Goal: Task Accomplishment & Management: Complete application form

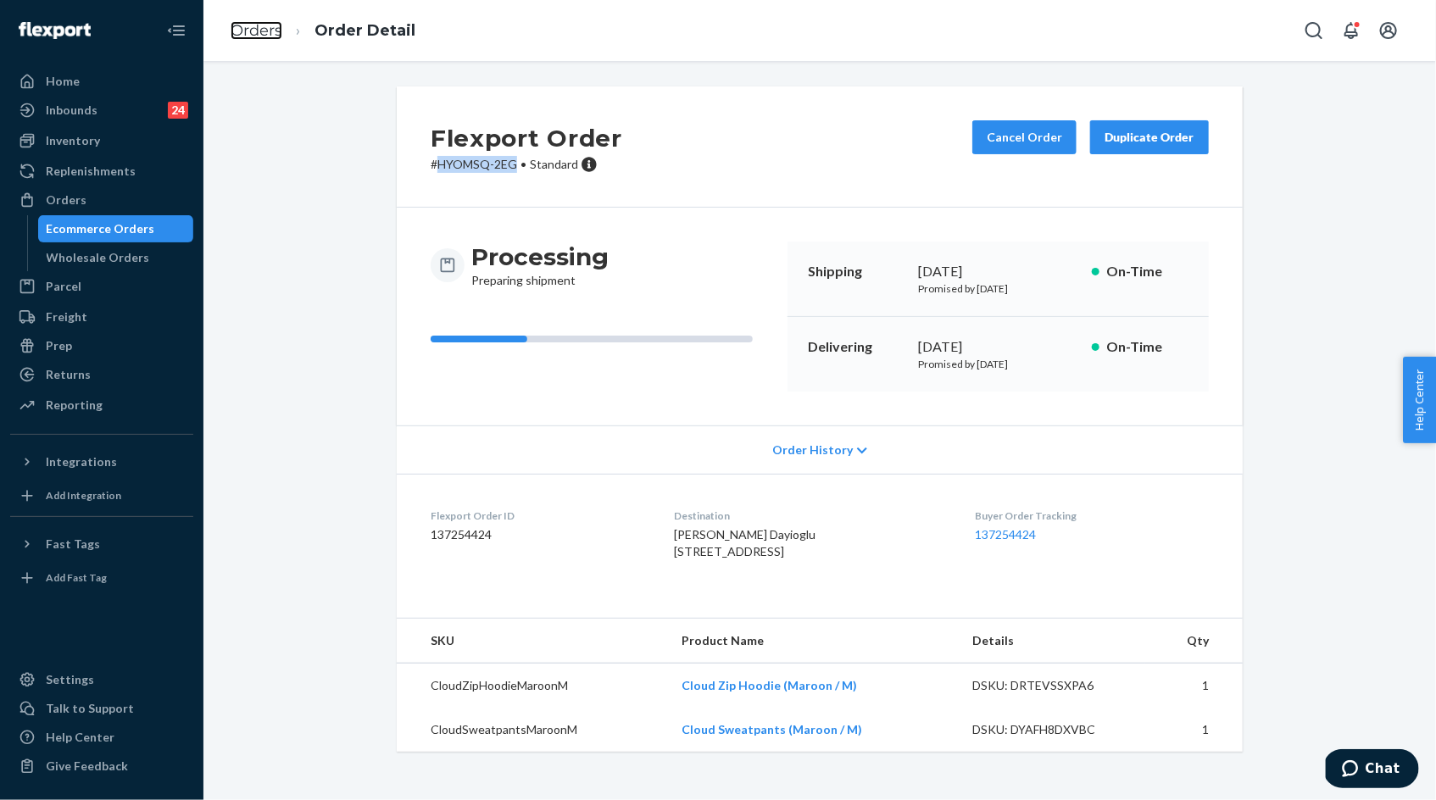
click at [262, 27] on link "Orders" at bounding box center [257, 30] width 52 height 19
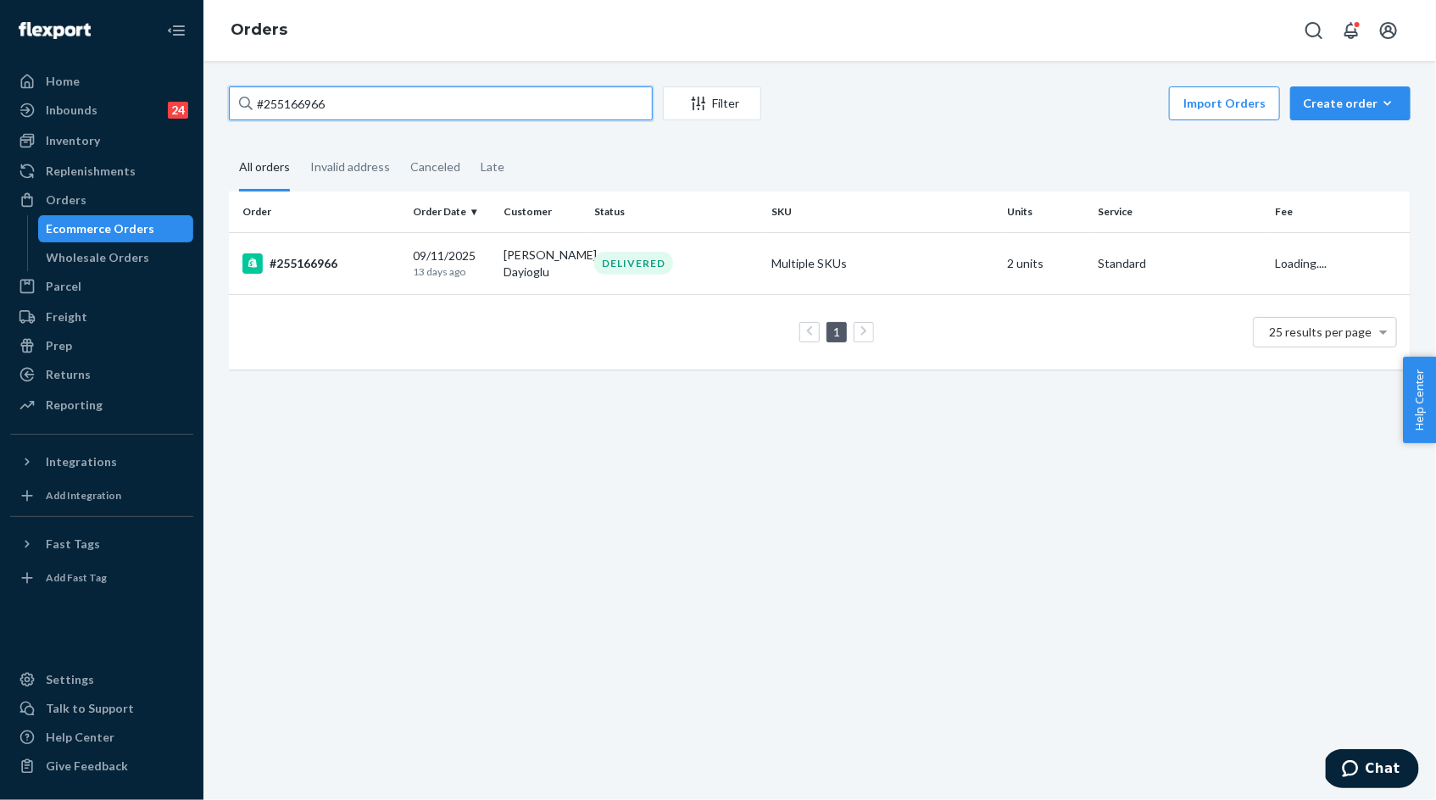
click at [353, 110] on input "#255166966" at bounding box center [441, 103] width 424 height 34
paste input "3015479"
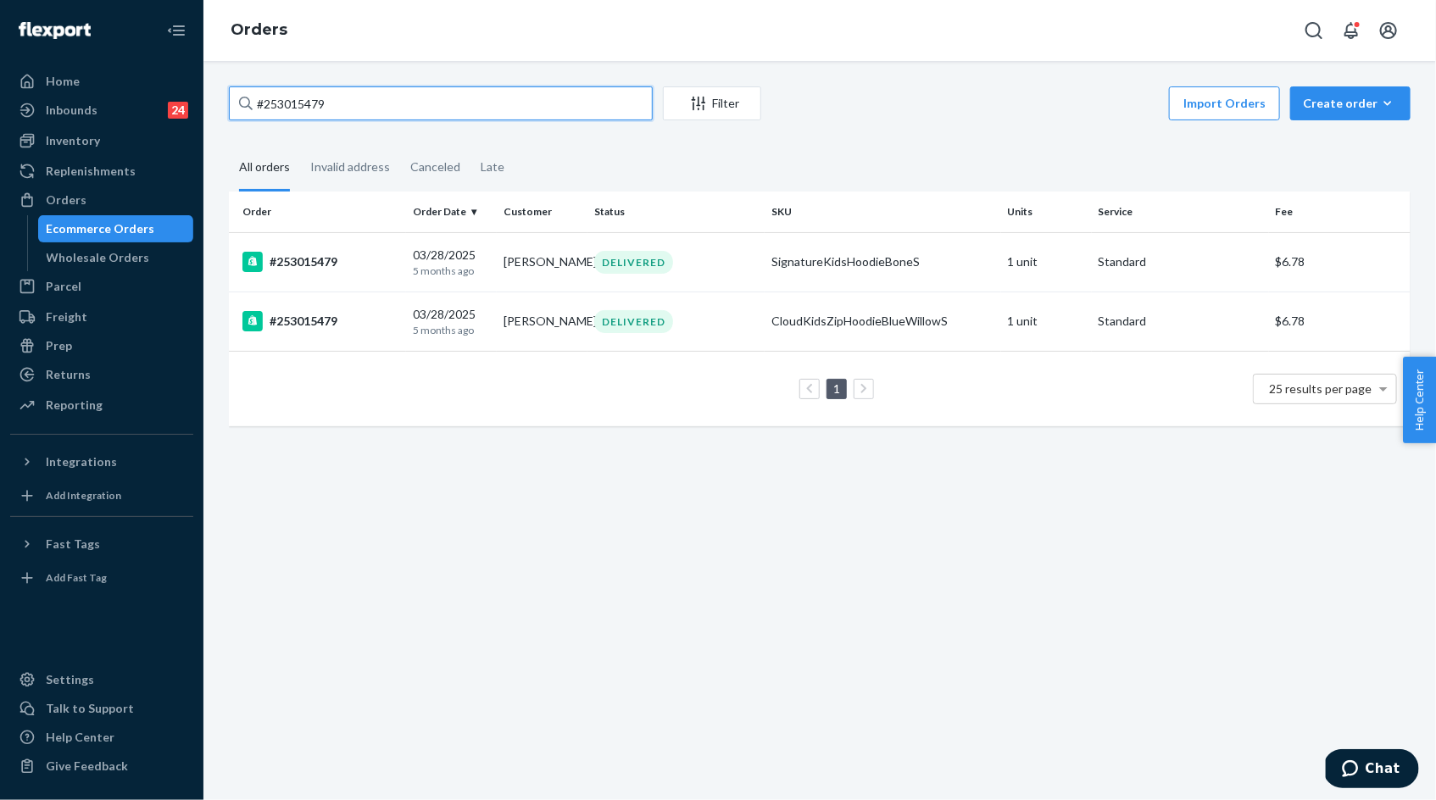
click at [279, 103] on input "#253015479" at bounding box center [441, 103] width 424 height 34
paste input "5198005"
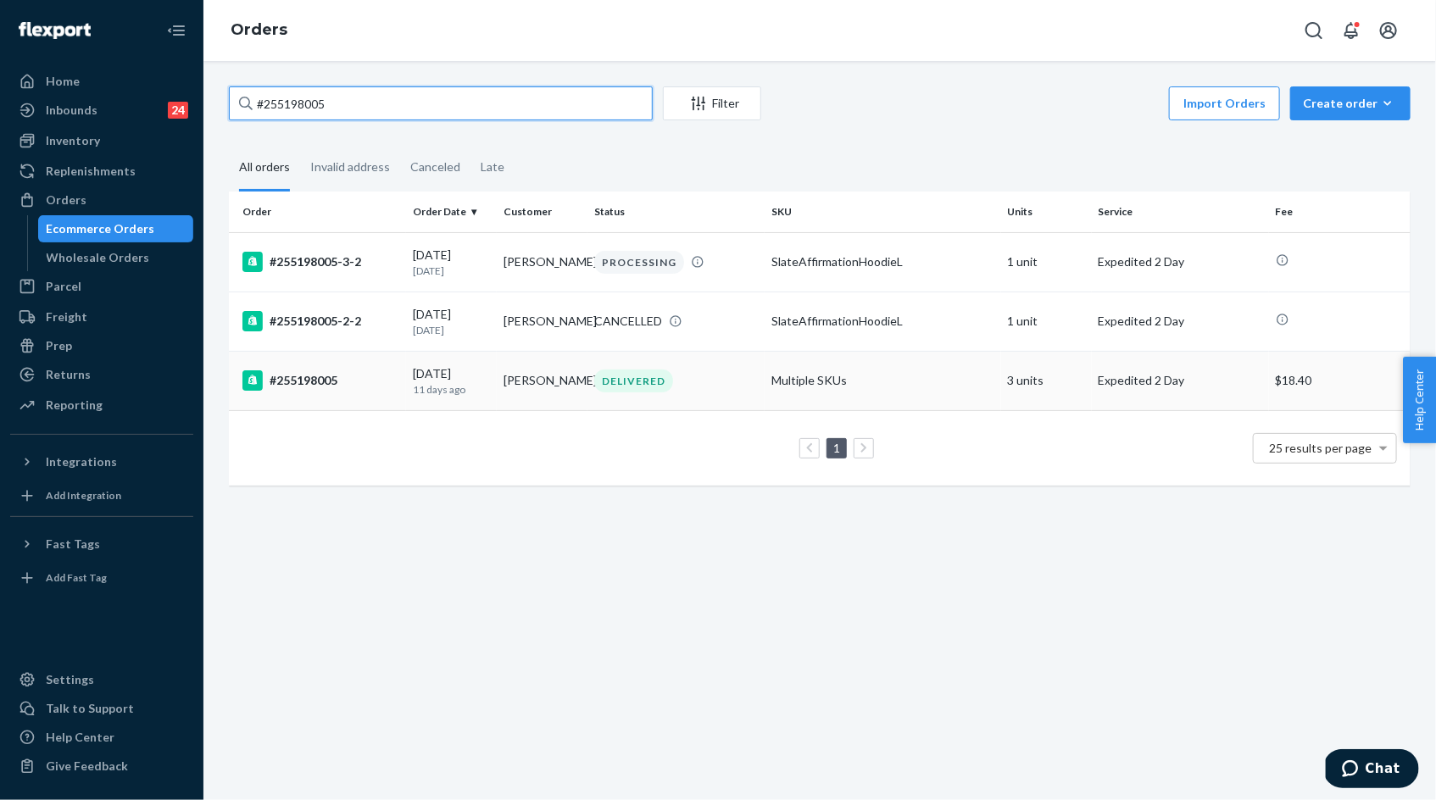
type input "#255198005"
click at [447, 383] on p "11 days ago" at bounding box center [451, 389] width 77 height 14
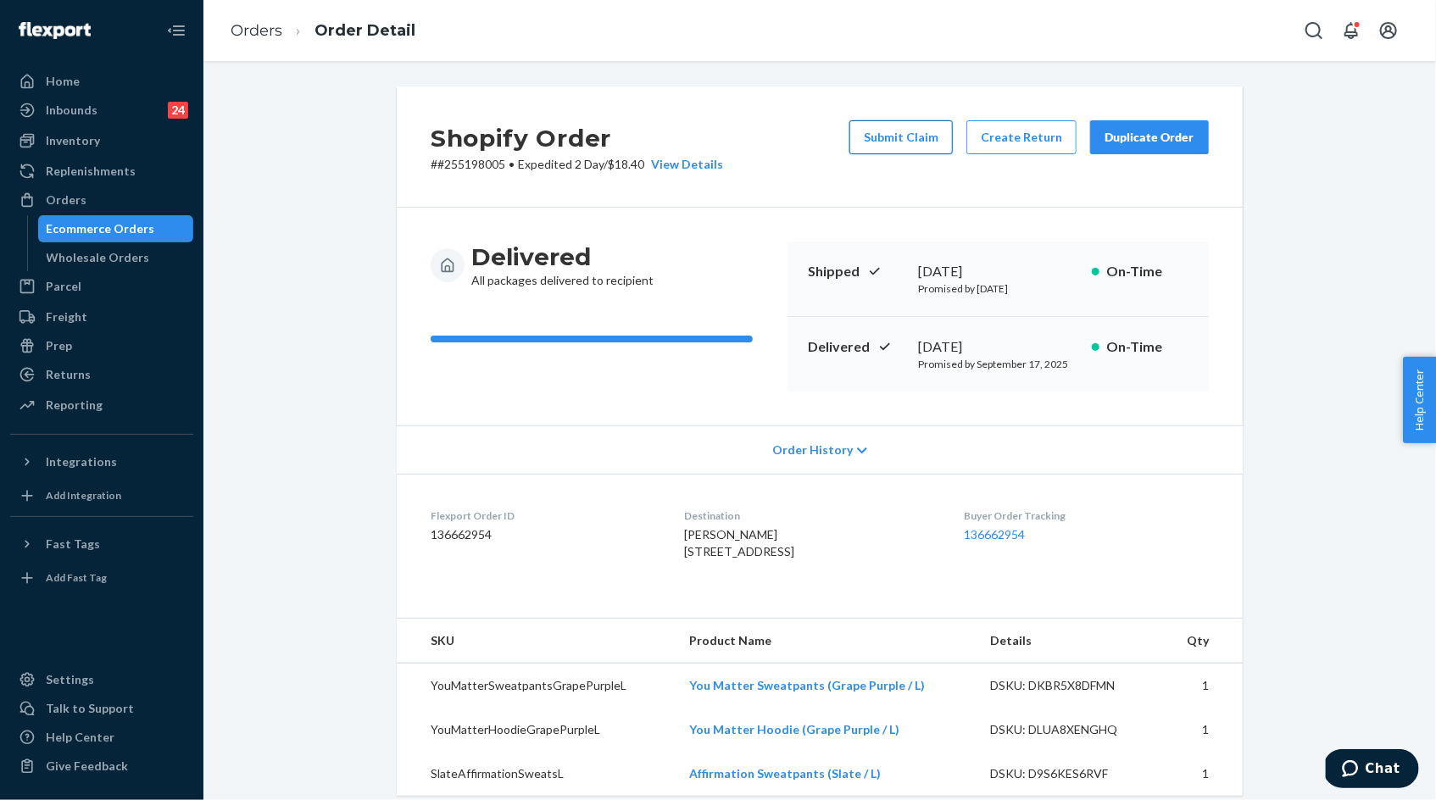
click at [898, 145] on button "Submit Claim" at bounding box center [900, 137] width 103 height 34
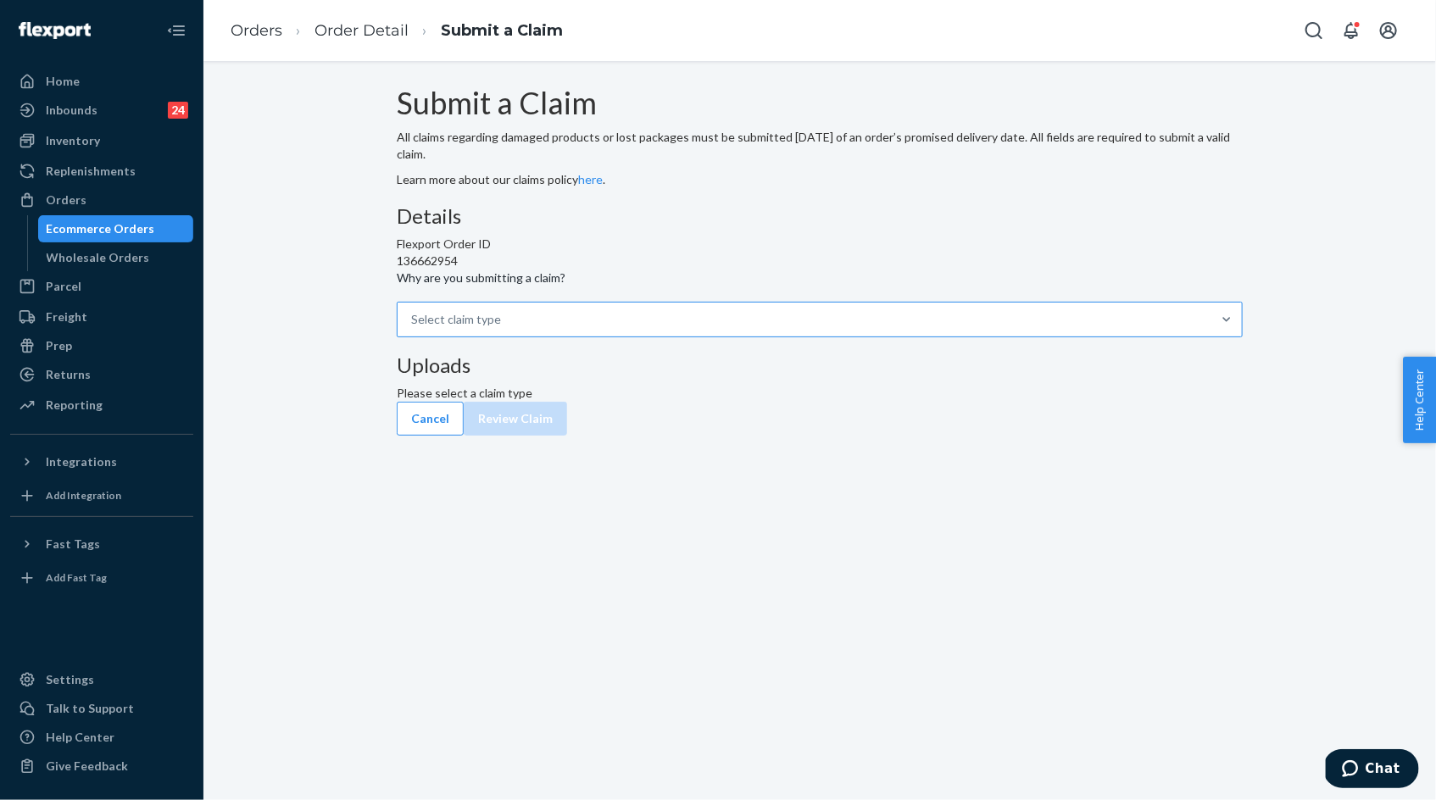
click at [684, 336] on div "Select claim type" at bounding box center [804, 320] width 814 height 34
click at [413, 328] on input "Why are you submitting a claim? Select claim type" at bounding box center [412, 319] width 2 height 17
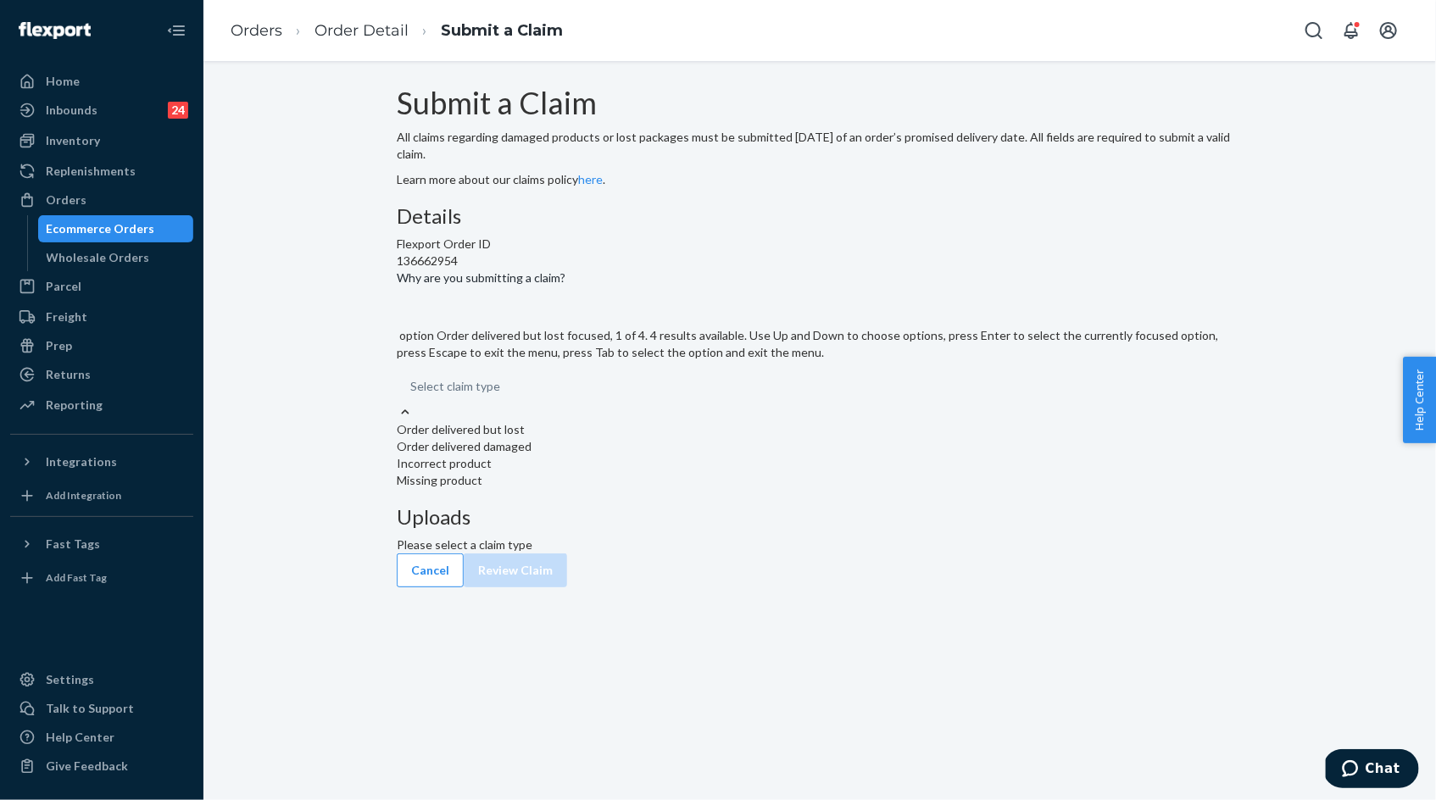
click at [676, 438] on div "Order delivered but lost" at bounding box center [820, 429] width 846 height 17
click at [412, 395] on input "Why are you submitting a claim? option Order delivered but lost focused, 1 of 4…" at bounding box center [411, 386] width 2 height 17
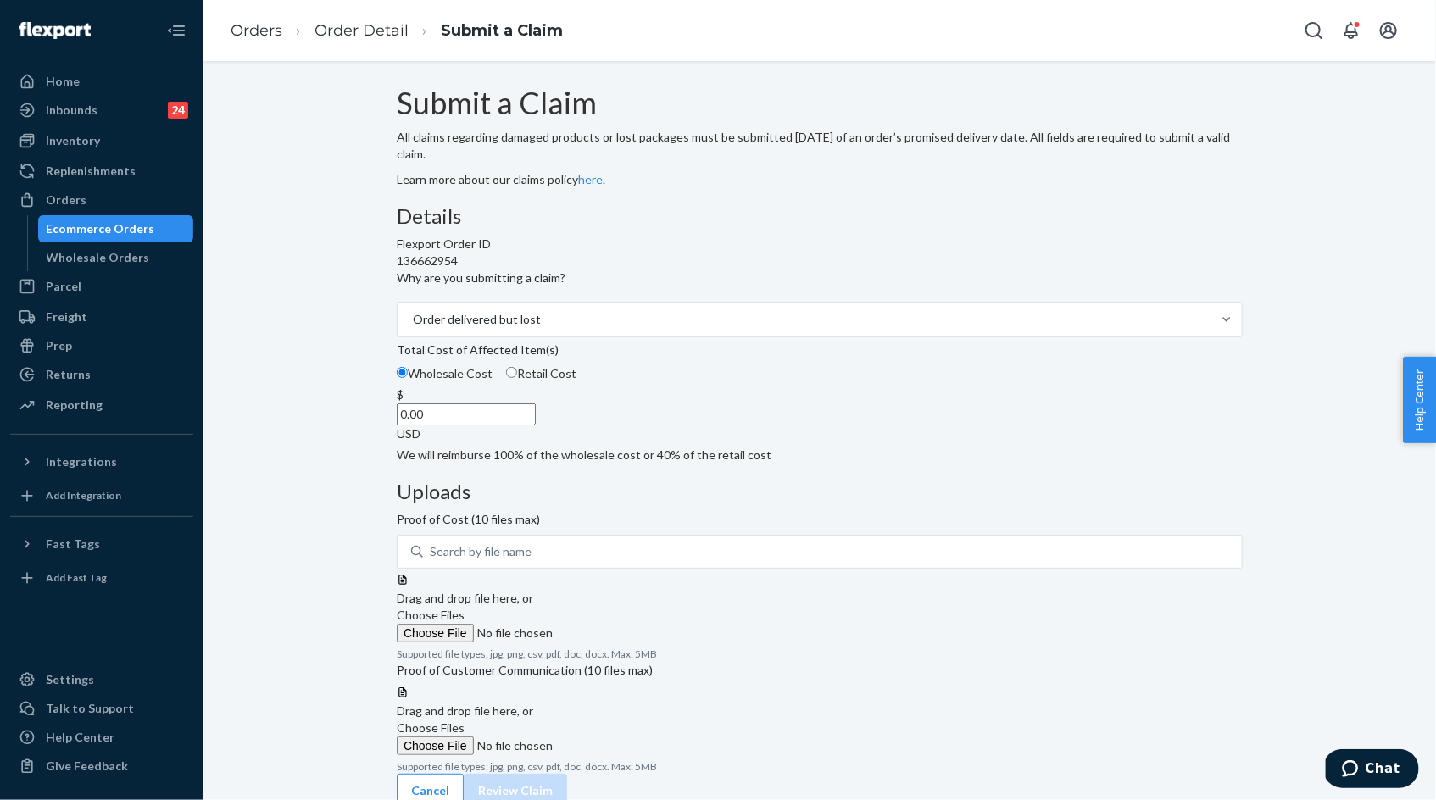
click at [536, 425] on input "0.00" at bounding box center [466, 414] width 139 height 22
click at [536, 425] on input "147.00" at bounding box center [466, 414] width 139 height 22
type input "111.00"
click at [451, 488] on div "Submit a Claim All claims regarding damaged products or lost packages must be s…" at bounding box center [820, 429] width 846 height 687
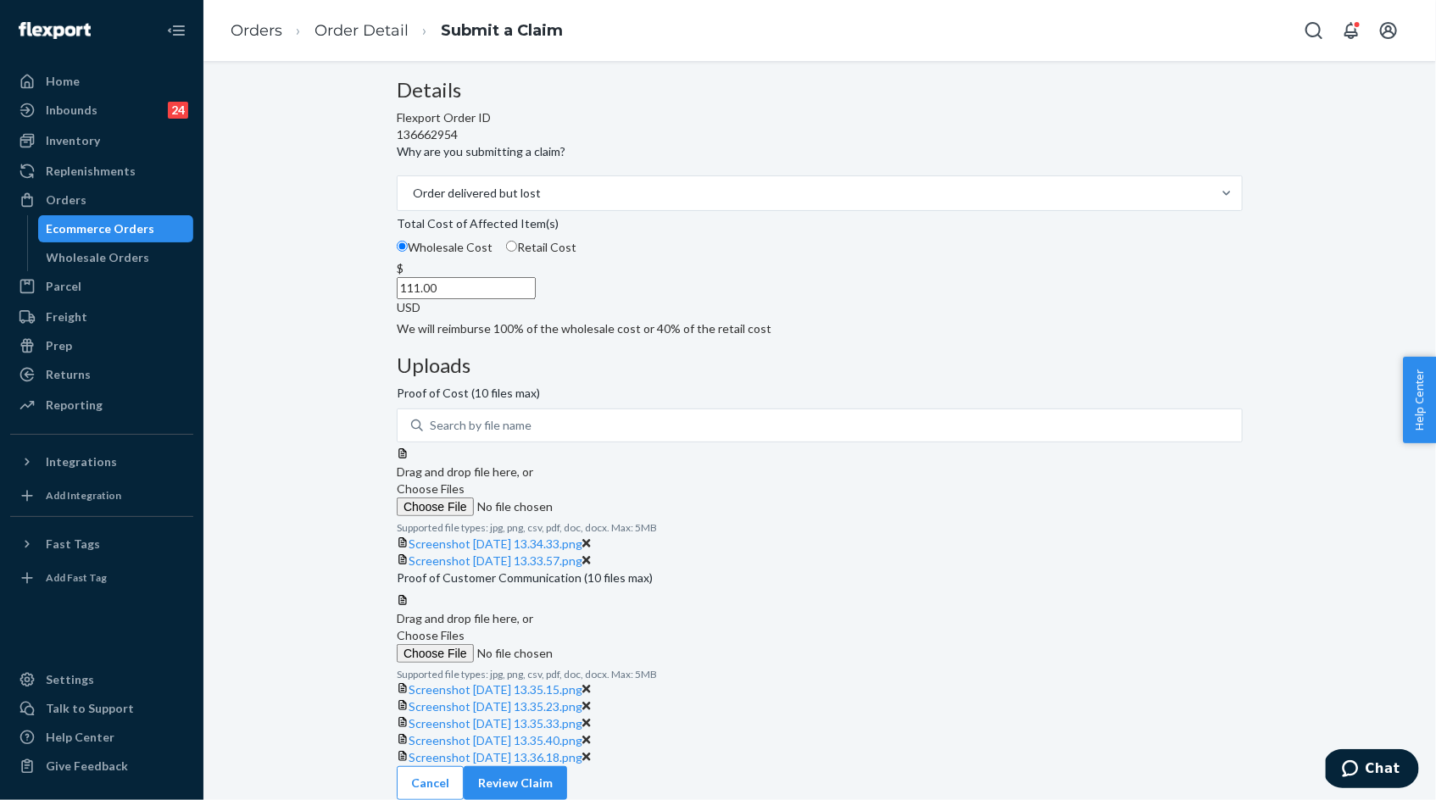
scroll to position [514, 0]
click at [567, 767] on button "Review Claim" at bounding box center [515, 783] width 103 height 34
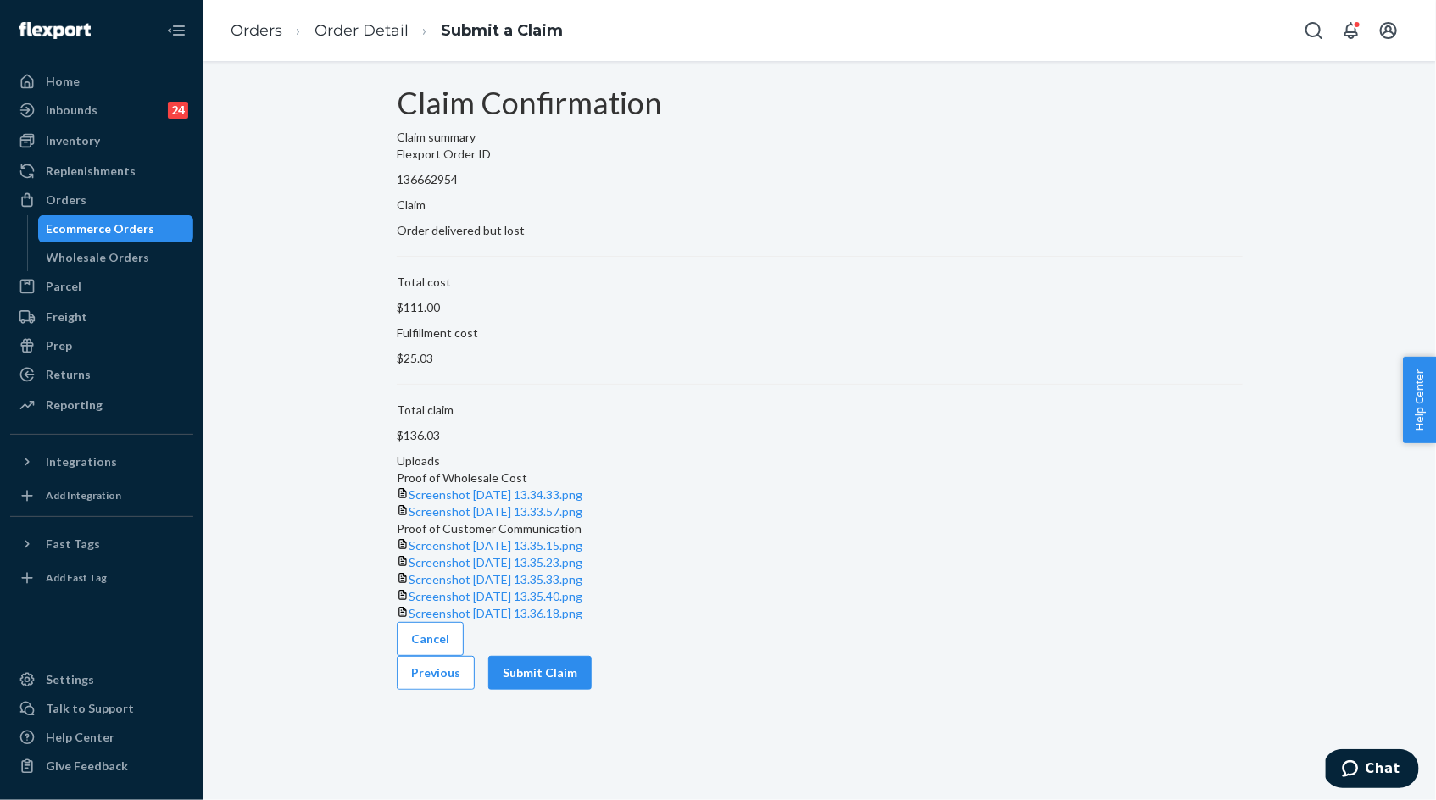
scroll to position [231, 0]
click at [592, 690] on button "Submit Claim" at bounding box center [539, 673] width 103 height 34
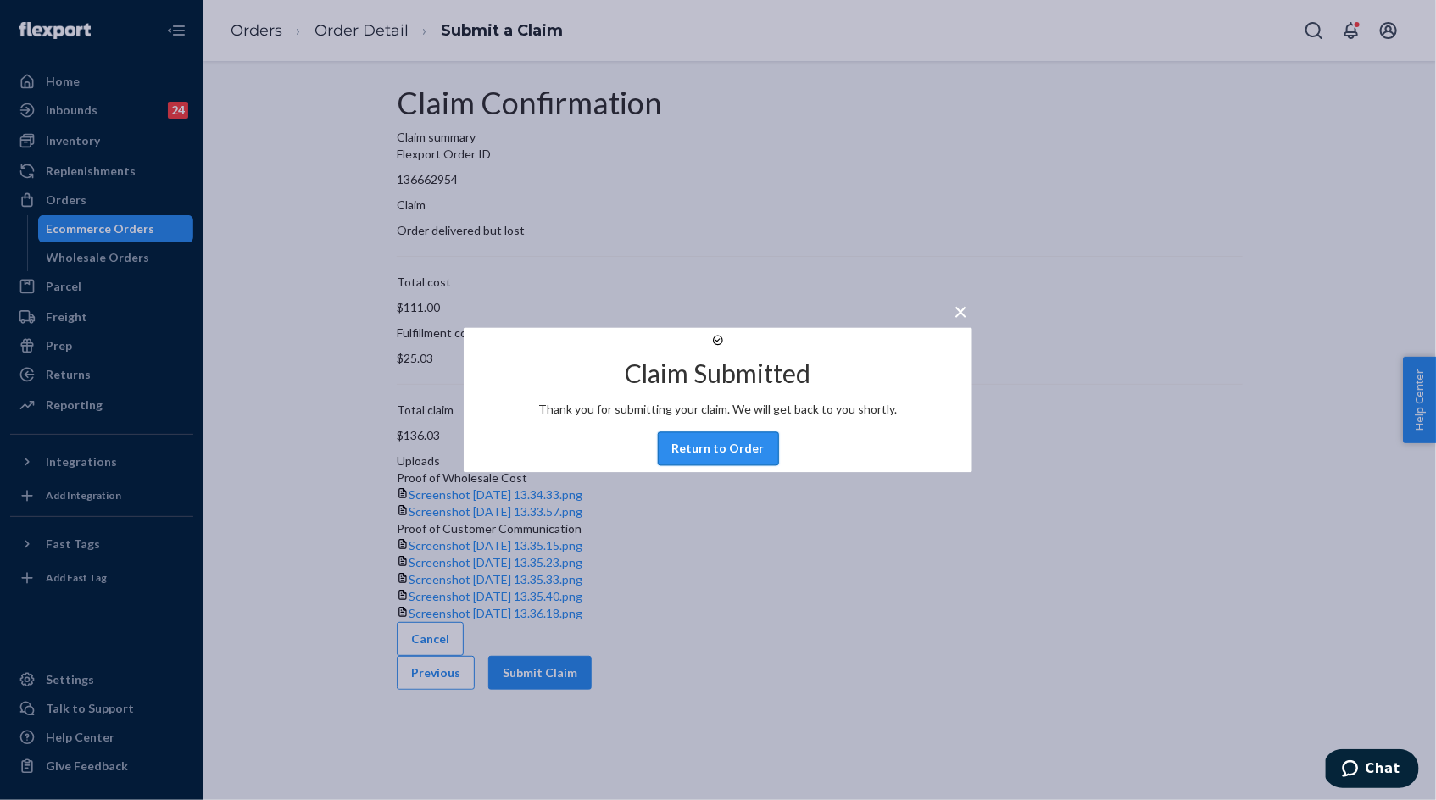
click at [730, 466] on button "Return to Order" at bounding box center [718, 449] width 121 height 34
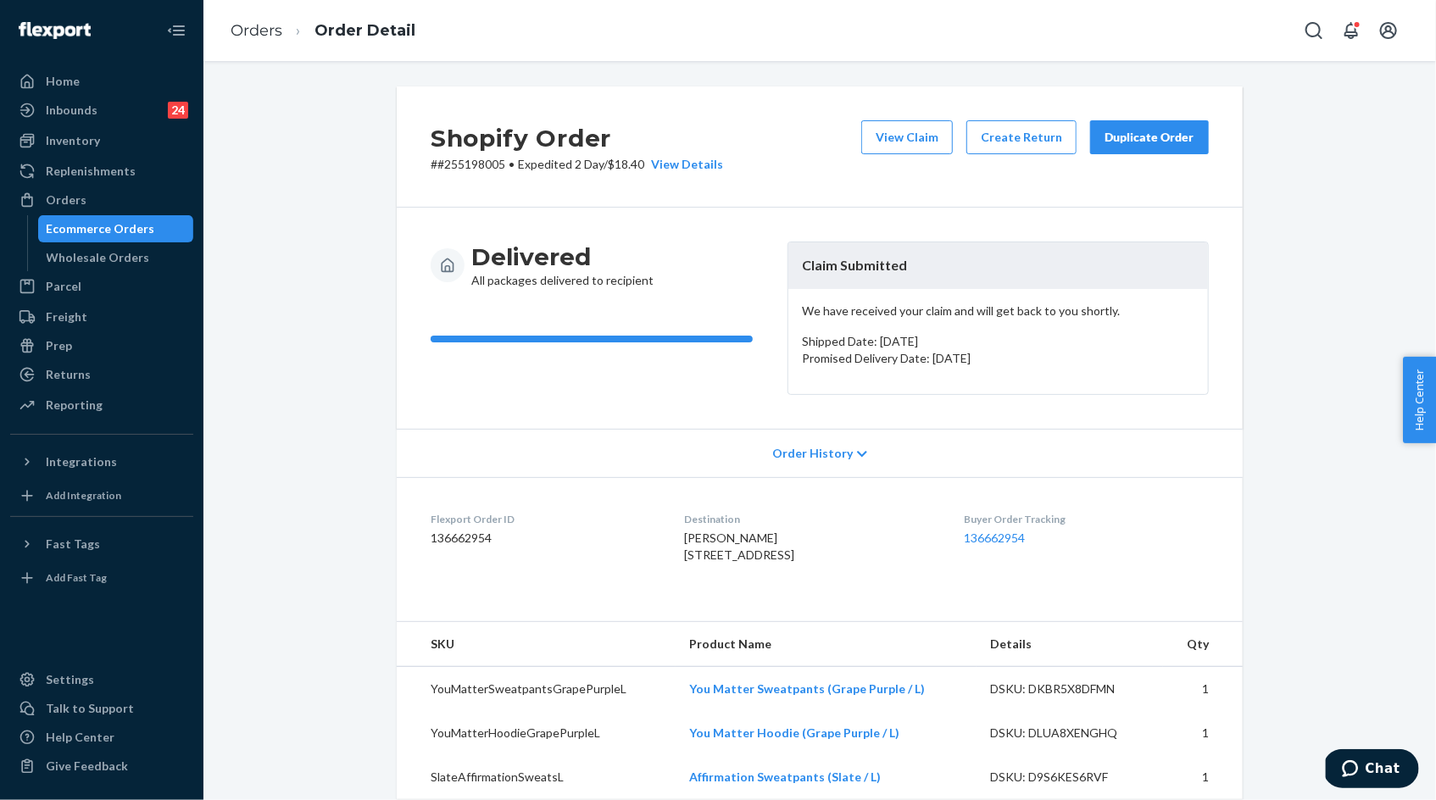
click at [475, 164] on p "# #255198005 • Expedited 2 Day / $18.40 View Details" at bounding box center [576, 164] width 292 height 17
copy p "255198005"
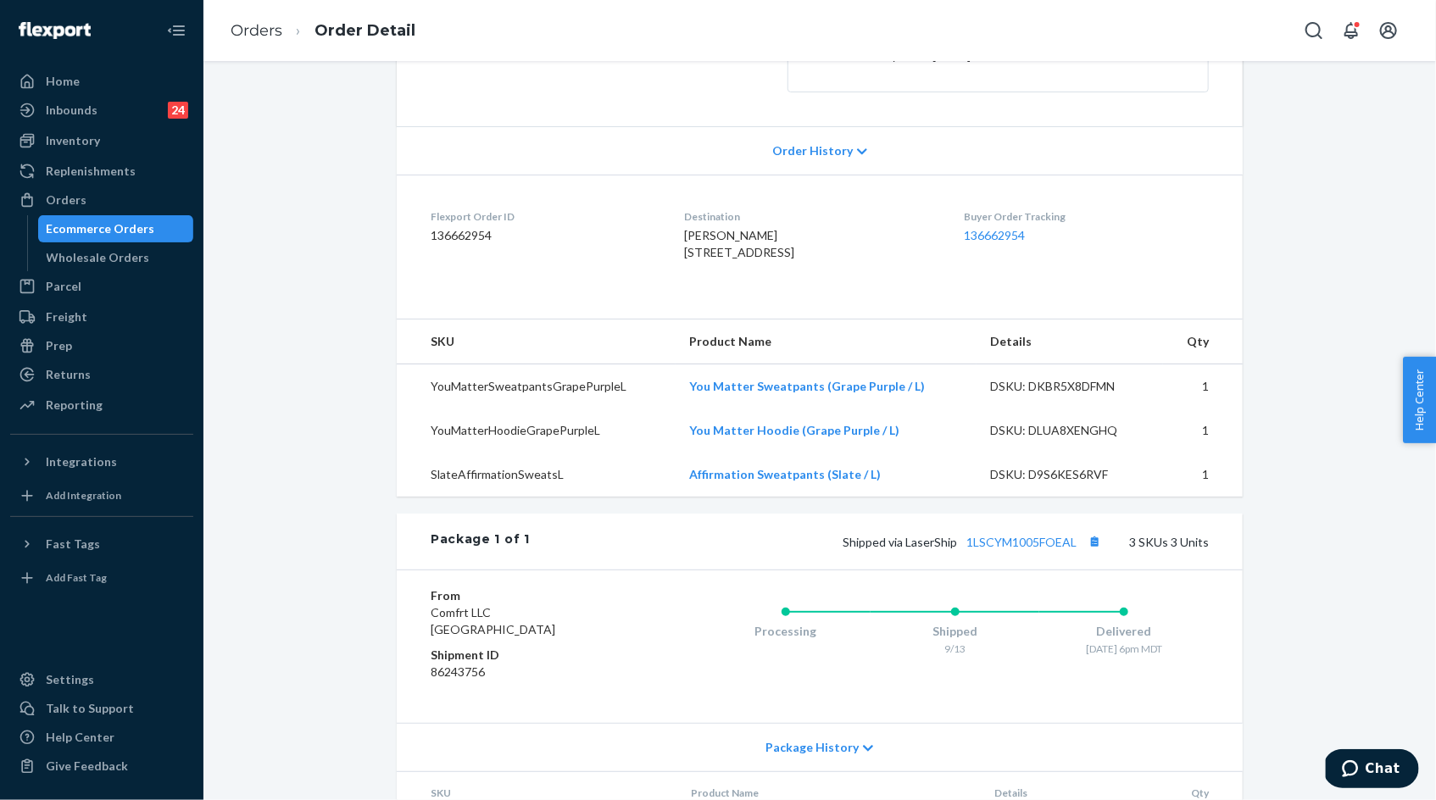
scroll to position [332, 0]
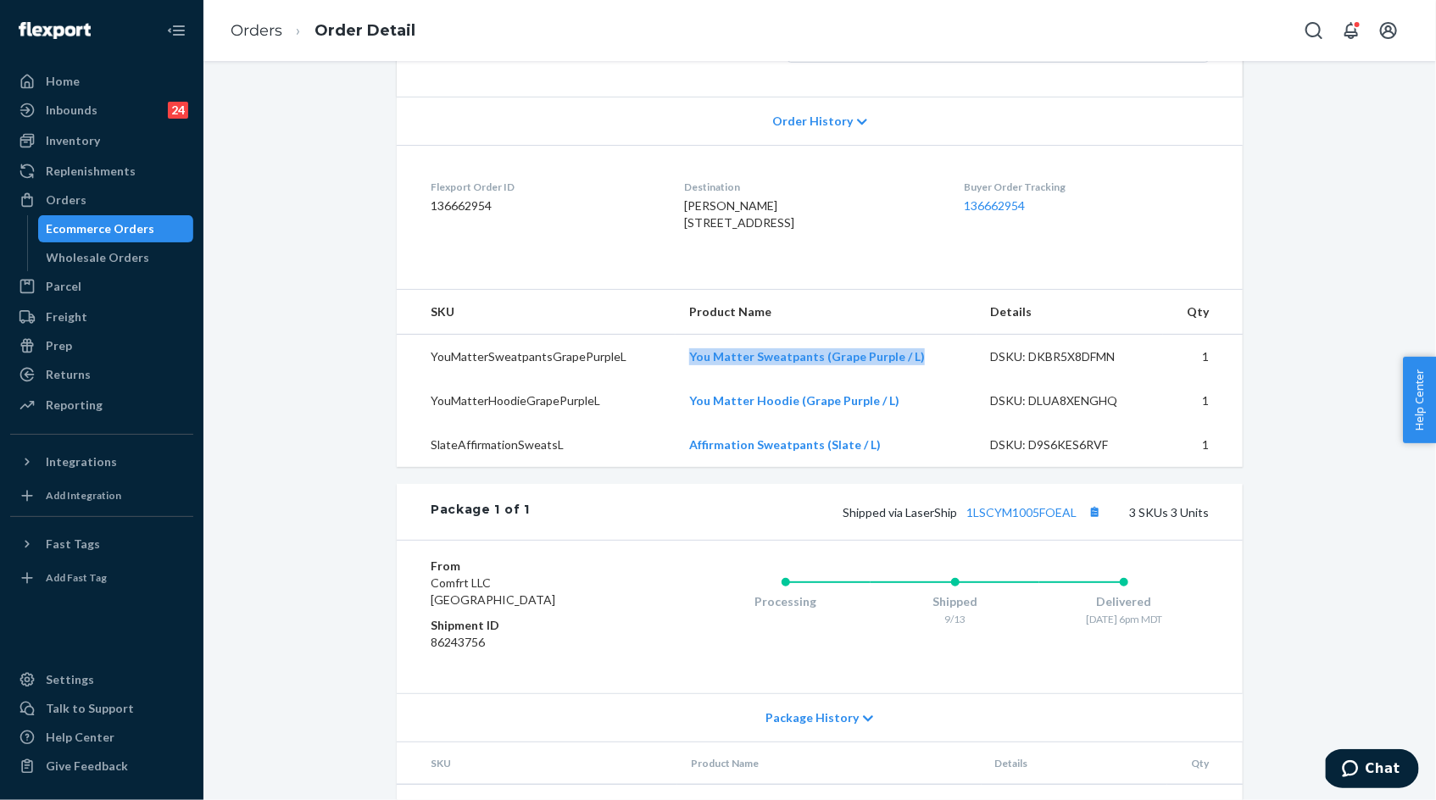
drag, startPoint x: 686, startPoint y: 387, endPoint x: 916, endPoint y: 403, distance: 230.2
click at [916, 379] on td "You Matter Sweatpants (Grape Purple / L)" at bounding box center [825, 356] width 301 height 45
copy link "You Matter Sweatpants (Grape Purple / L)"
drag, startPoint x: 679, startPoint y: 425, endPoint x: 891, endPoint y: 434, distance: 212.0
click at [891, 423] on tr "YouMatterHoodieGrapePurpleL You Matter Hoodie (Grape Purple / L) DSKU: DLUA8XEN…" at bounding box center [820, 401] width 846 height 44
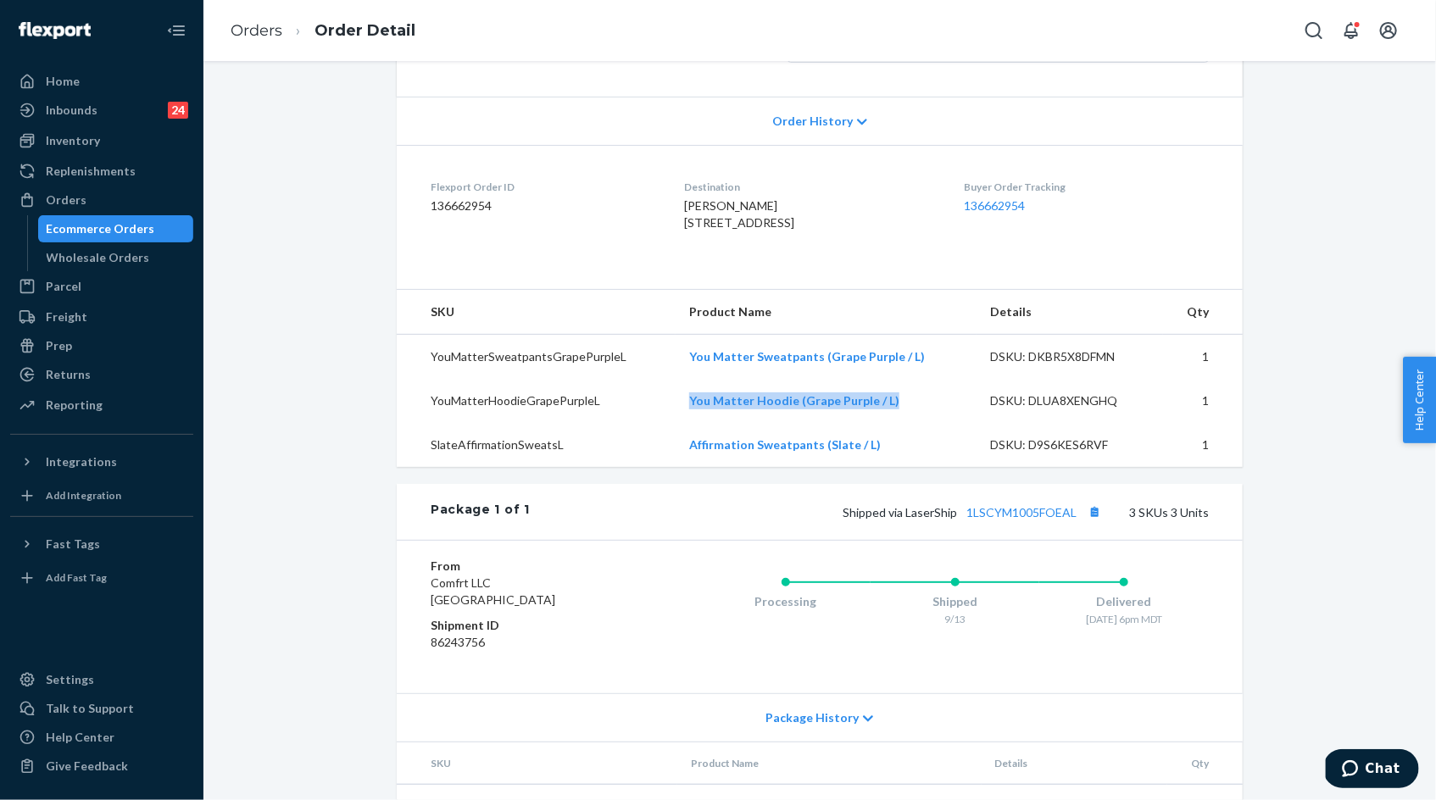
copy tr "You Matter Hoodie (Grape Purple / L)"
drag, startPoint x: 680, startPoint y: 472, endPoint x: 947, endPoint y: 475, distance: 266.1
click at [946, 467] on td "Affirmation Sweatpants (Slate / L)" at bounding box center [825, 445] width 301 height 44
copy link "Affirmation Sweatpants (Slate / L)"
click at [241, 32] on link "Orders" at bounding box center [257, 30] width 52 height 19
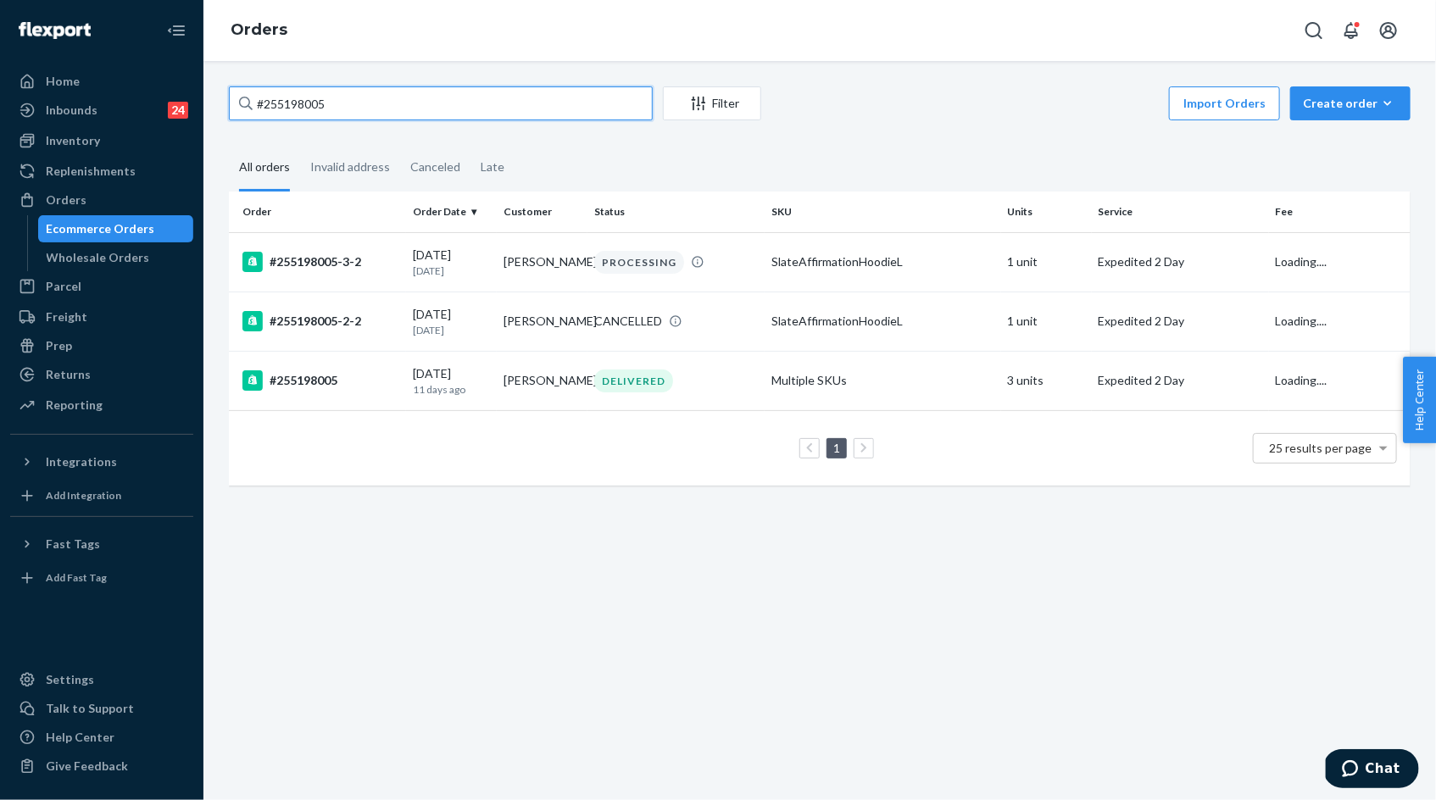
click at [373, 115] on input "#255198005" at bounding box center [441, 103] width 424 height 34
paste input "4165749"
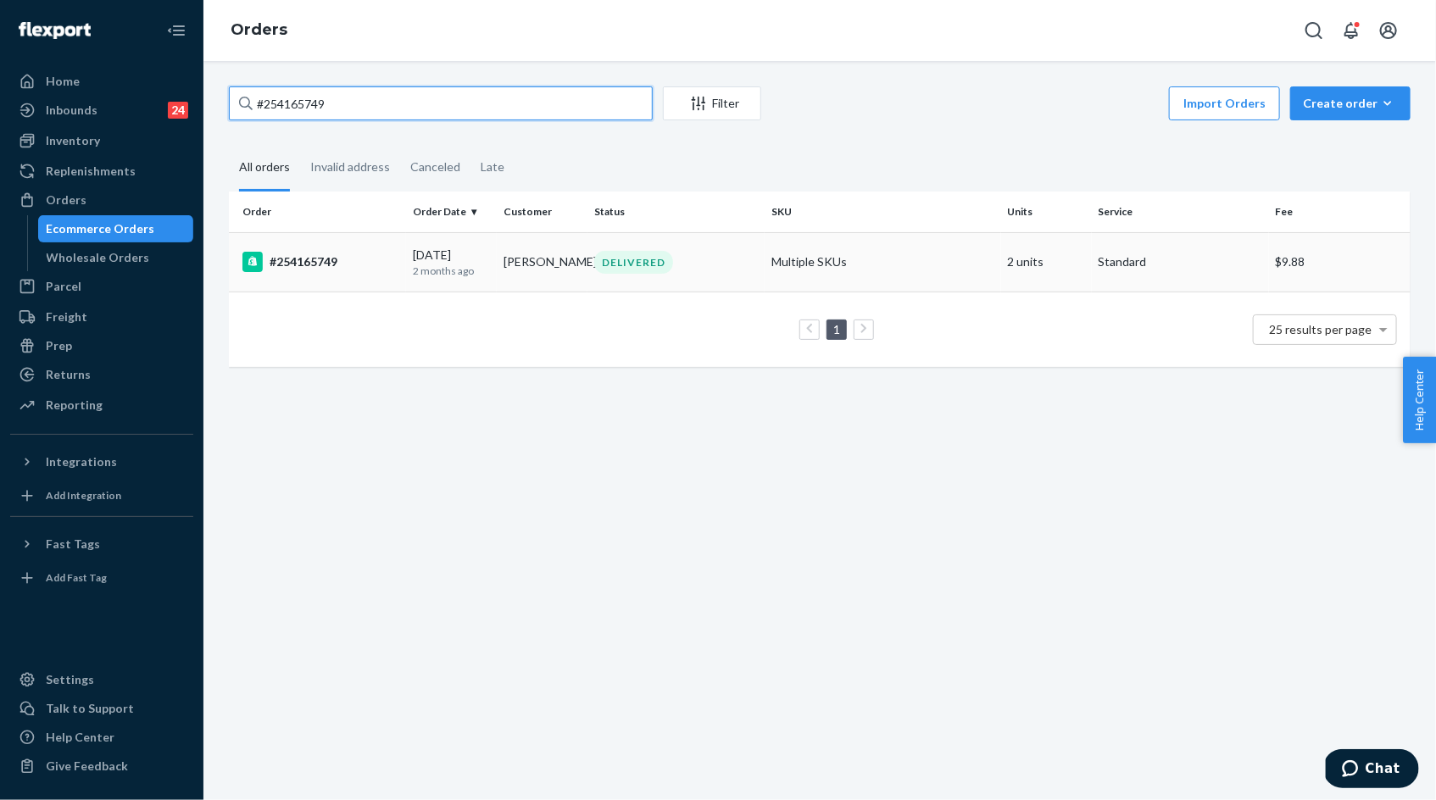
type input "#254165749"
click at [508, 268] on td "[PERSON_NAME]" at bounding box center [542, 261] width 91 height 59
